Goal: Find specific page/section: Find specific page/section

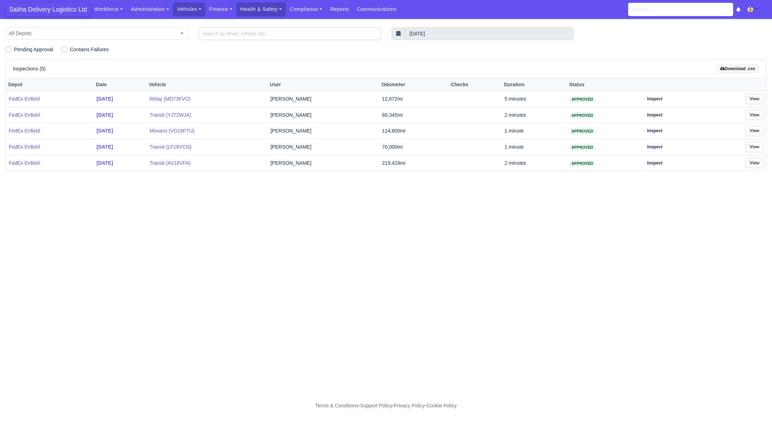
drag, startPoint x: 0, startPoint y: 0, endPoint x: 71, endPoint y: 10, distance: 71.4
click at [66, 11] on span "Saliha Delivery Logistics Ltd" at bounding box center [48, 9] width 85 height 14
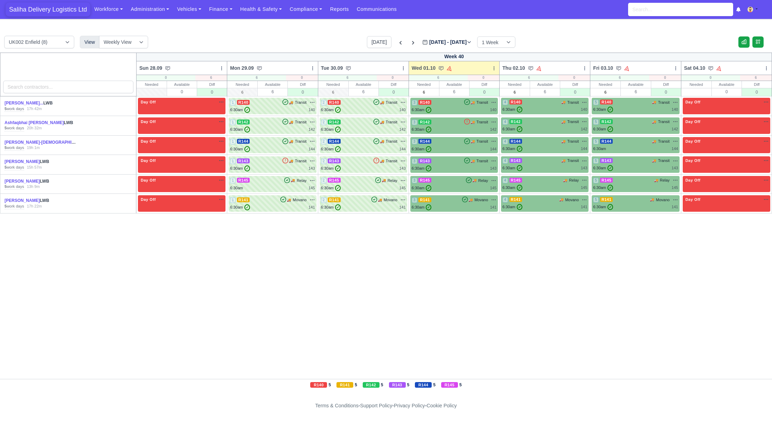
click at [49, 6] on span "Saliha Delivery Logistics Ltd" at bounding box center [48, 9] width 85 height 14
click at [32, 13] on span "Saliha Delivery Logistics Ltd" at bounding box center [48, 9] width 85 height 14
drag, startPoint x: 56, startPoint y: 9, endPoint x: 66, endPoint y: 12, distance: 9.7
click at [56, 9] on span "Saliha Delivery Logistics Ltd" at bounding box center [48, 9] width 85 height 14
click at [227, 12] on link "Finance" at bounding box center [220, 9] width 31 height 14
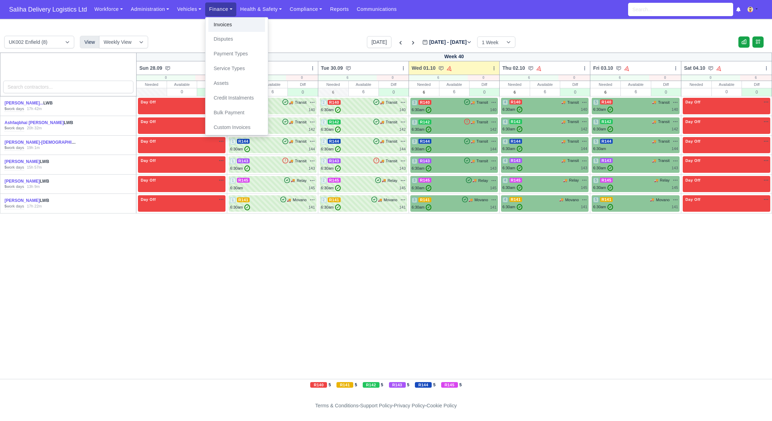
click at [229, 26] on link "Invoices" at bounding box center [236, 25] width 57 height 15
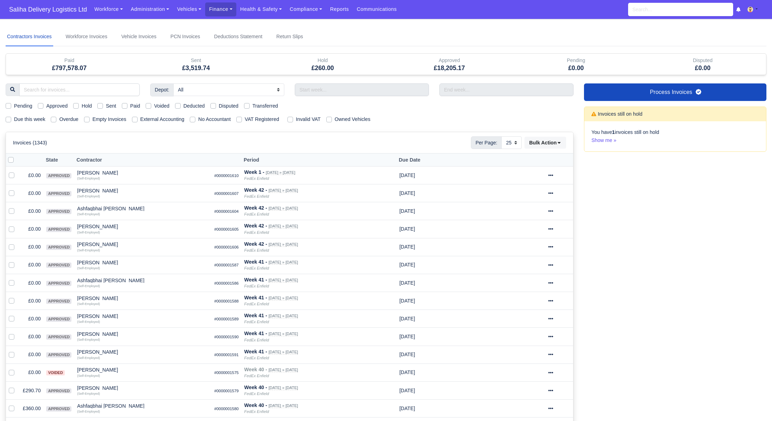
select select "25"
click at [14, 106] on label "Pending" at bounding box center [23, 106] width 18 height 8
click at [9, 106] on input "Pending" at bounding box center [9, 105] width 6 height 6
checkbox input "true"
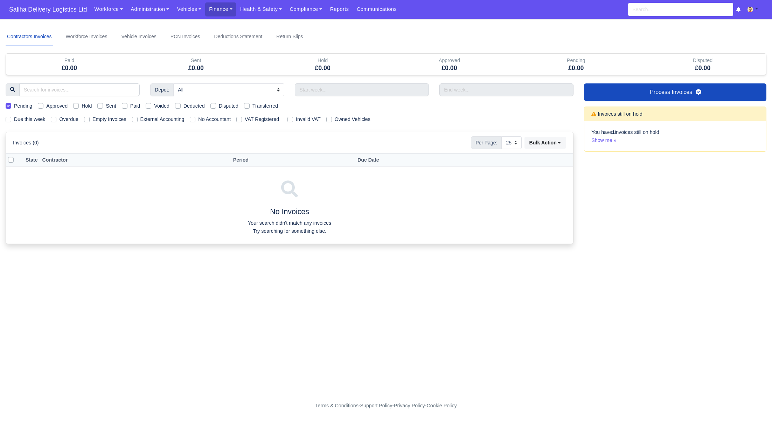
click at [14, 107] on label "Pending" at bounding box center [23, 106] width 18 height 8
click at [8, 107] on input "Pending" at bounding box center [9, 105] width 6 height 6
checkbox input "false"
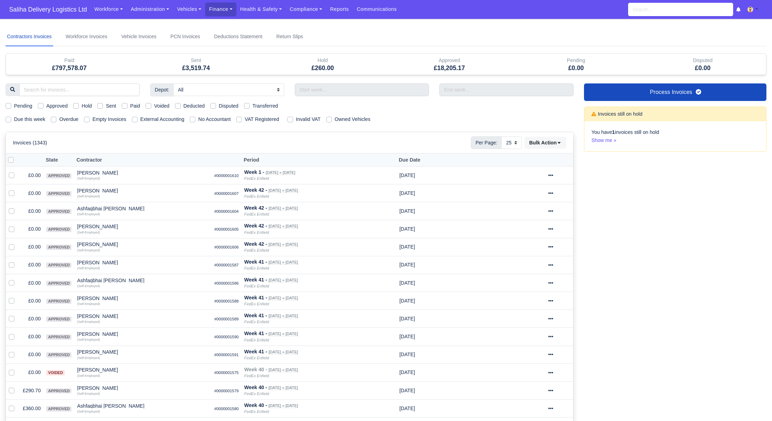
click at [14, 117] on label "Due this week" at bounding box center [29, 119] width 31 height 8
click at [11, 117] on input "Due this week" at bounding box center [9, 118] width 6 height 6
checkbox input "true"
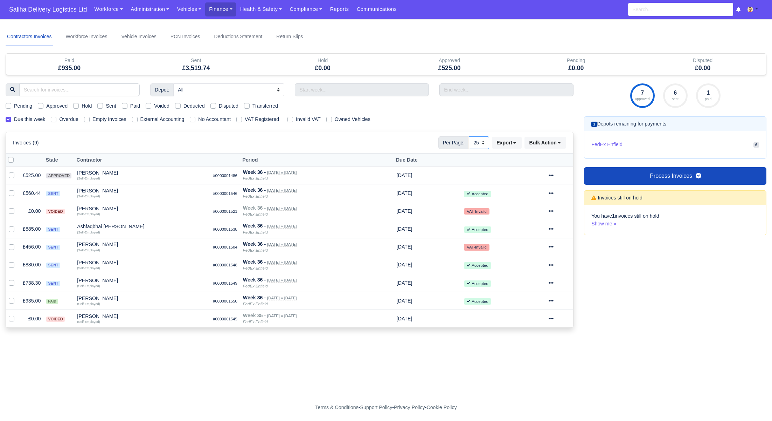
click at [481, 139] on select "10 25 50" at bounding box center [479, 142] width 20 height 13
select select "50"
click at [469, 136] on select "10 25 50" at bounding box center [479, 142] width 20 height 13
click at [22, 7] on span "Saliha Delivery Logistics Ltd" at bounding box center [48, 9] width 85 height 14
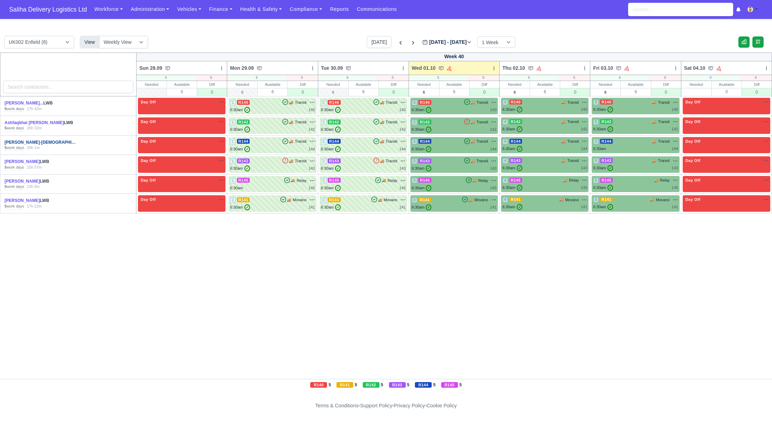
click at [20, 143] on link "[PERSON_NAME]-[DEMOGRAPHIC_DATA]..." at bounding box center [49, 142] width 88 height 5
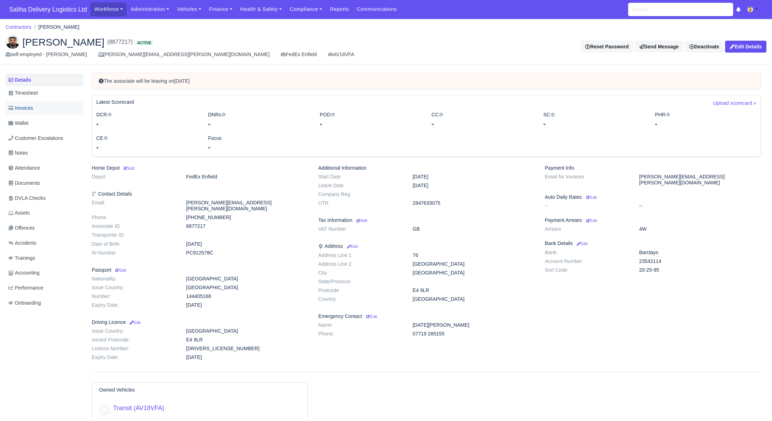
click at [25, 108] on span "Invoices" at bounding box center [20, 108] width 25 height 8
